Goal: Information Seeking & Learning: Learn about a topic

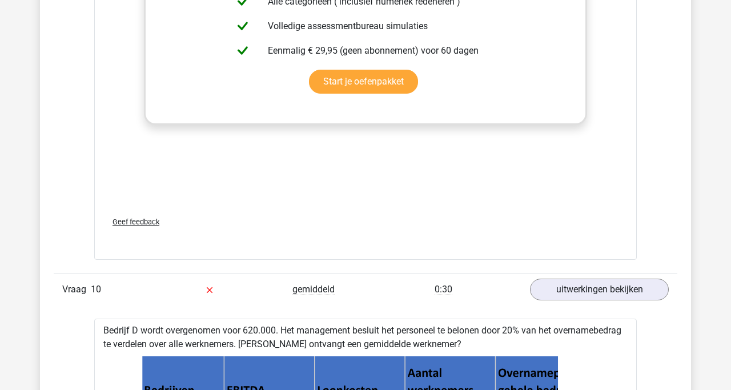
scroll to position [4277, 0]
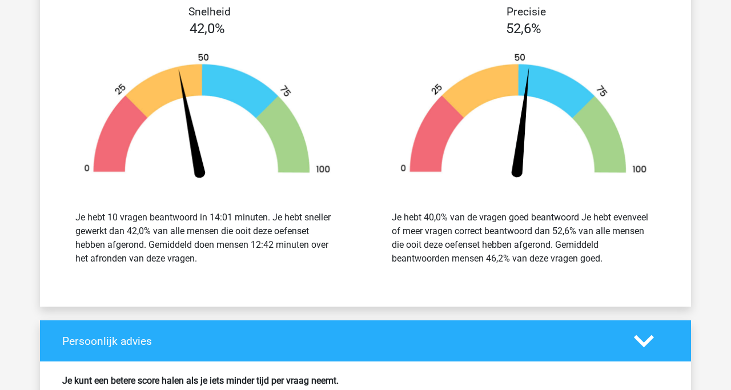
scroll to position [1645, 0]
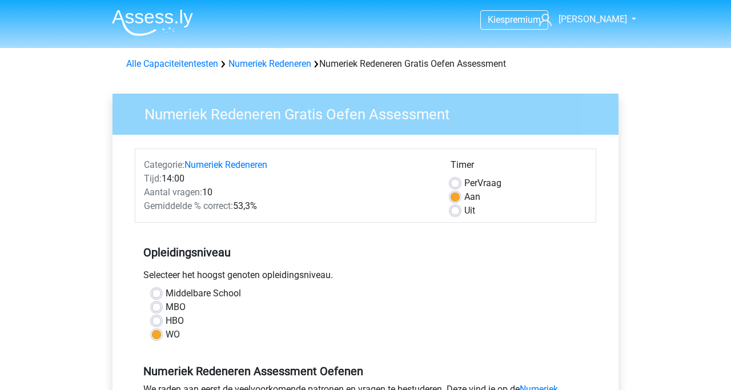
scroll to position [276, 0]
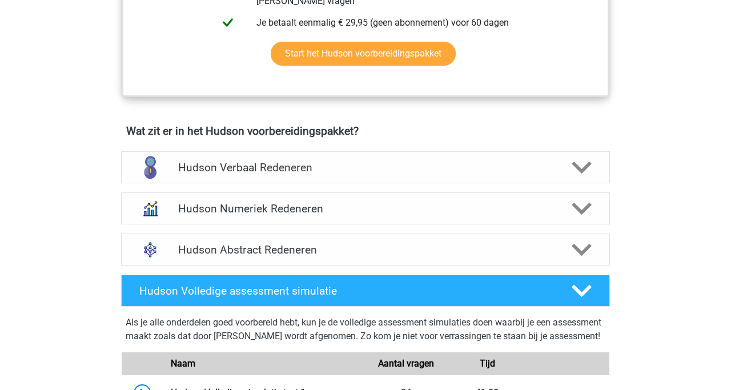
scroll to position [461, 0]
